Goal: Information Seeking & Learning: Learn about a topic

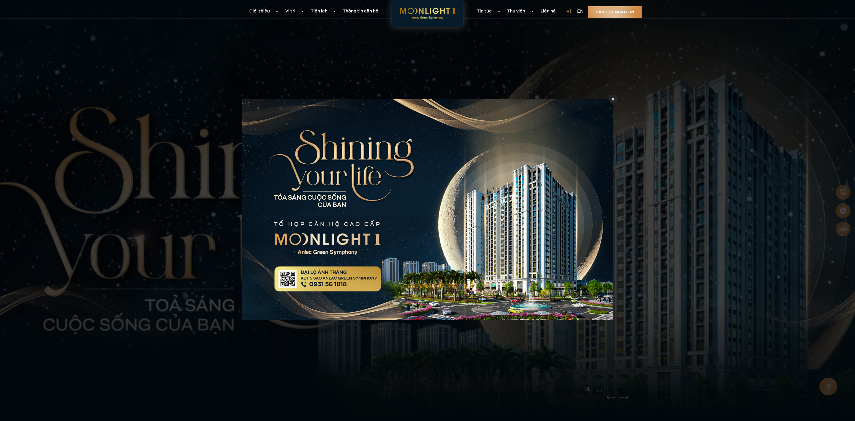
click at [612, 98] on icon at bounding box center [613, 99] width 3 height 4
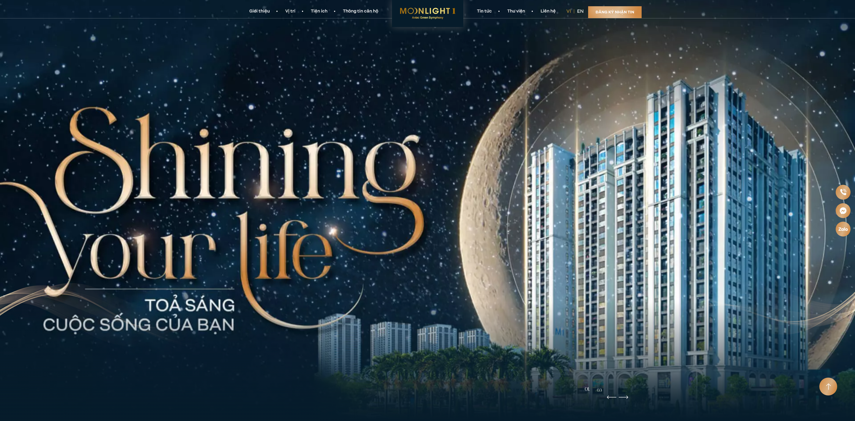
click at [352, 13] on link "Thông tin căn hộ" at bounding box center [360, 11] width 51 height 6
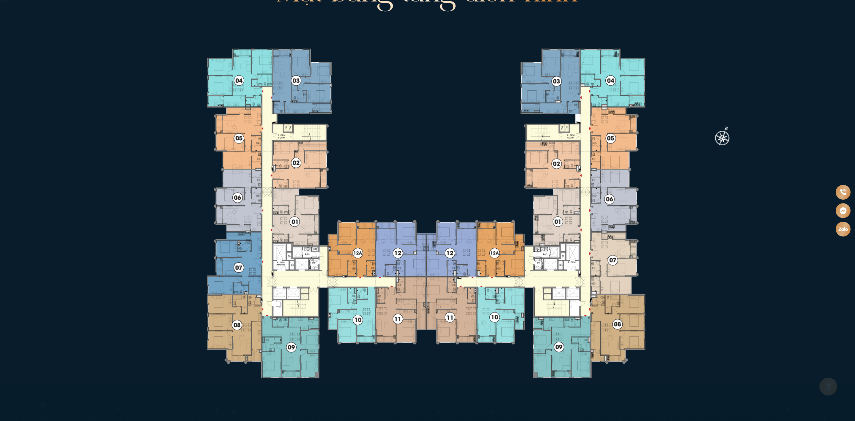
scroll to position [2021, 0]
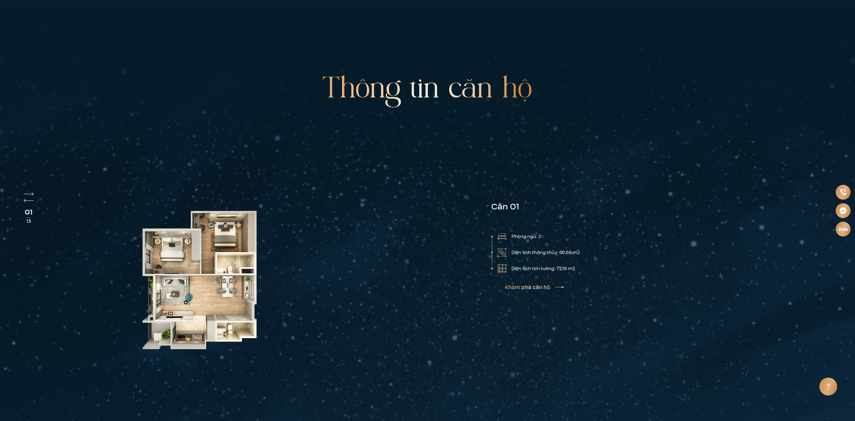
click at [31, 192] on img "Next slide" at bounding box center [29, 194] width 10 height 4
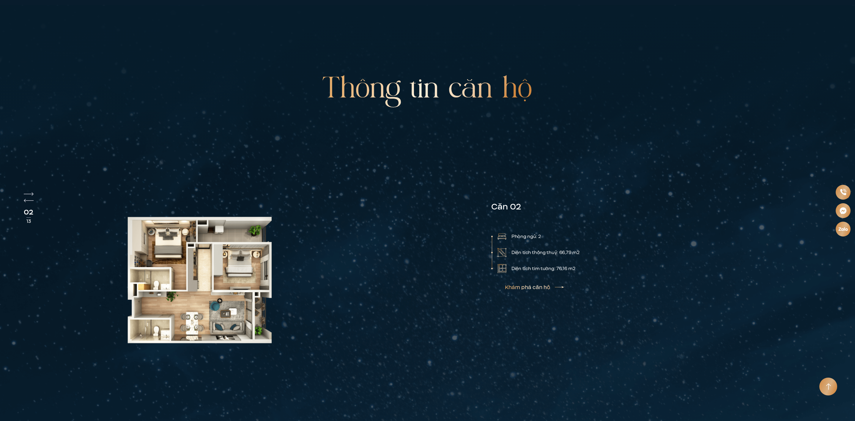
click at [31, 192] on img "Next slide" at bounding box center [29, 194] width 10 height 4
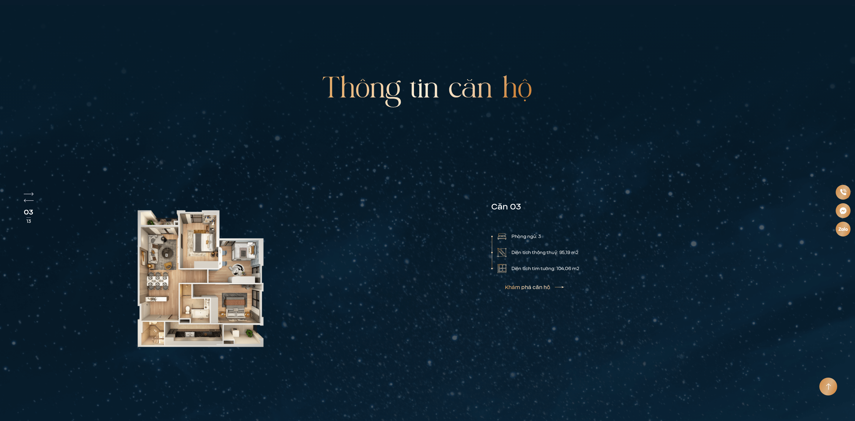
click at [31, 192] on img "Next slide" at bounding box center [29, 194] width 10 height 4
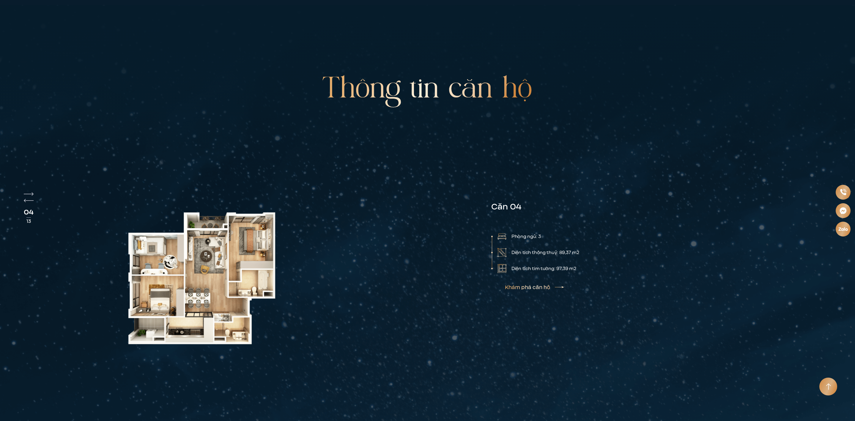
click at [31, 192] on img "Next slide" at bounding box center [29, 194] width 10 height 4
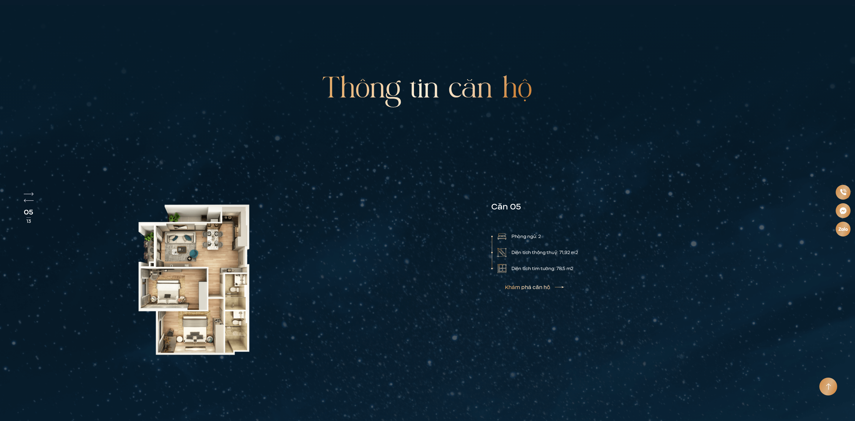
click at [31, 192] on img "Next slide" at bounding box center [29, 194] width 10 height 4
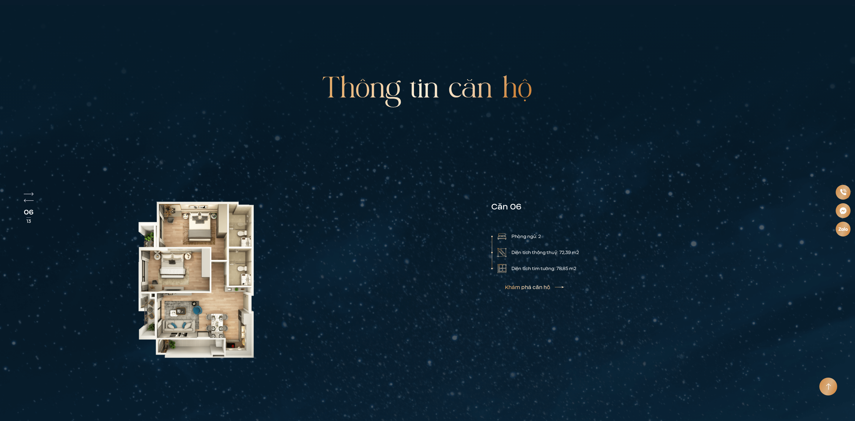
click at [31, 192] on img "Next slide" at bounding box center [29, 194] width 10 height 4
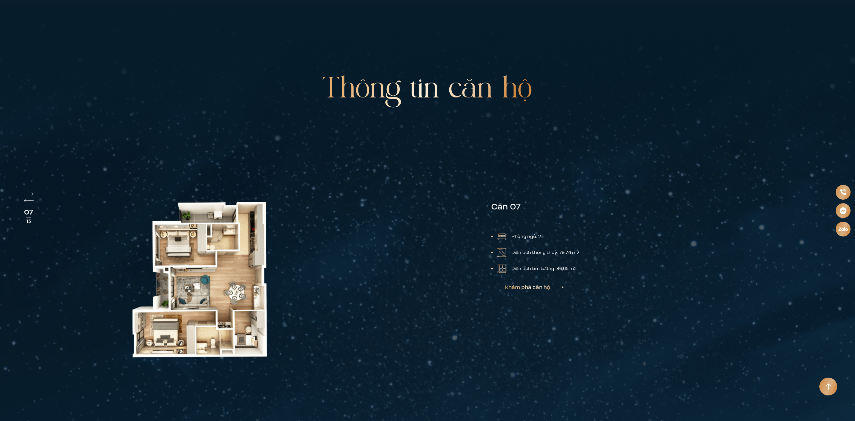
click at [31, 192] on img "Next slide" at bounding box center [29, 194] width 10 height 4
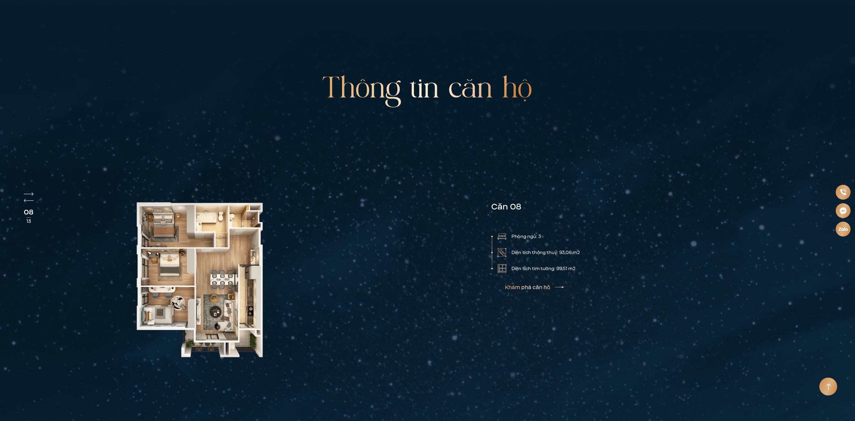
click at [31, 192] on img "Next slide" at bounding box center [29, 194] width 10 height 4
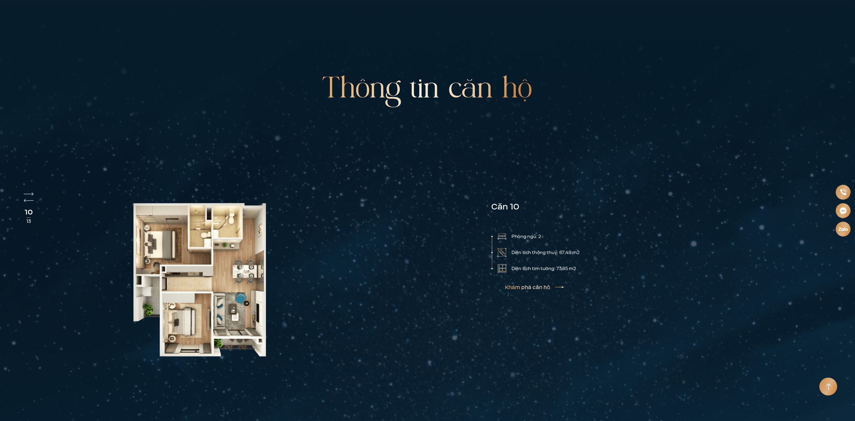
click at [31, 192] on img "Next slide" at bounding box center [29, 194] width 10 height 4
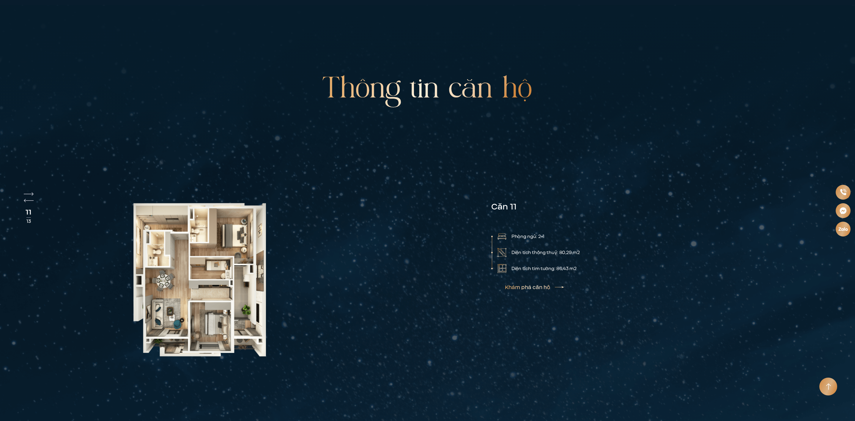
click at [31, 192] on img "Next slide" at bounding box center [29, 194] width 10 height 4
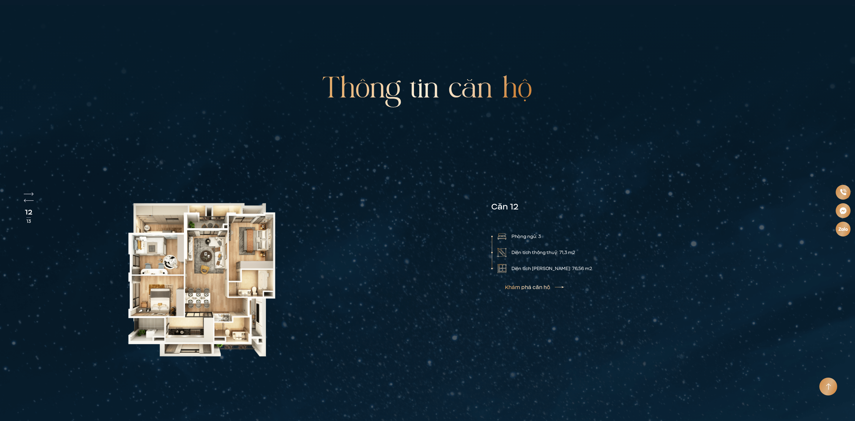
click at [31, 192] on img "Next slide" at bounding box center [29, 194] width 10 height 4
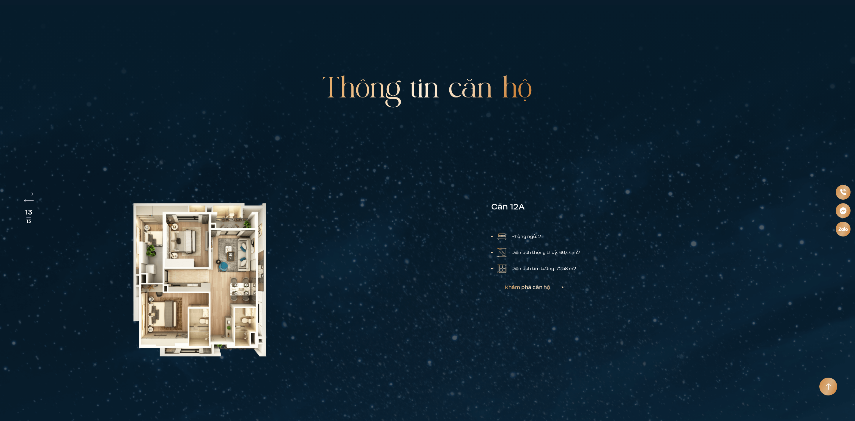
click at [31, 192] on div "13 13" at bounding box center [29, 210] width 10 height 36
